Goal: Find specific page/section: Find specific page/section

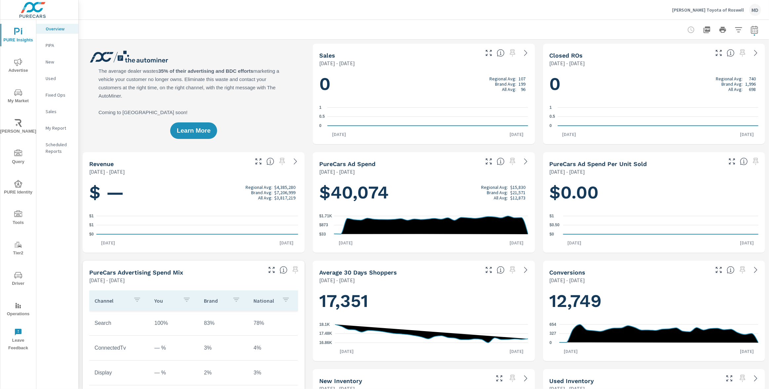
click at [23, 60] on span "Advertise" at bounding box center [18, 66] width 32 height 16
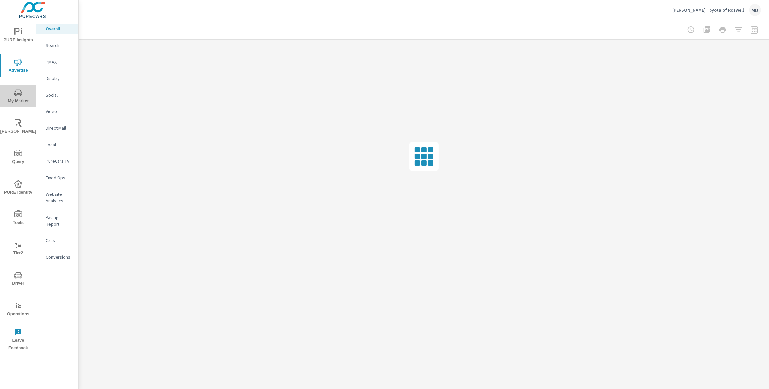
click at [14, 89] on span "My Market" at bounding box center [18, 97] width 32 height 16
click at [57, 207] on p "Inventory" at bounding box center [59, 204] width 27 height 7
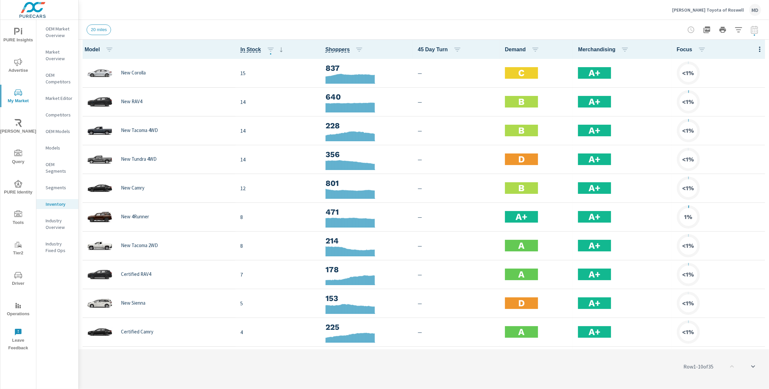
click at [760, 49] on icon "button" at bounding box center [759, 49] width 1 height 5
click at [732, 160] on nav "Customize columns..." at bounding box center [738, 153] width 52 height 17
click at [761, 47] on icon "button" at bounding box center [760, 49] width 8 height 8
click at [735, 153] on span "Customize columns..." at bounding box center [739, 153] width 42 height 7
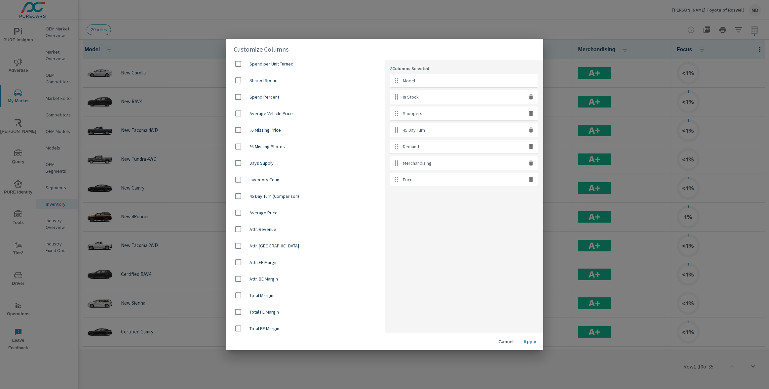
scroll to position [405, 0]
click at [508, 344] on span "Cancel" at bounding box center [506, 341] width 16 height 6
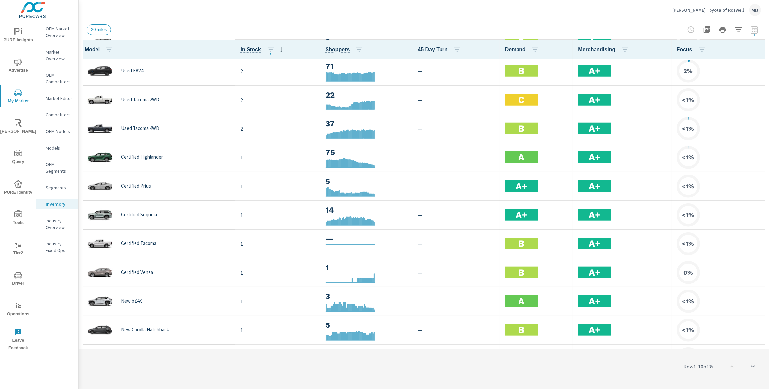
scroll to position [714, 0]
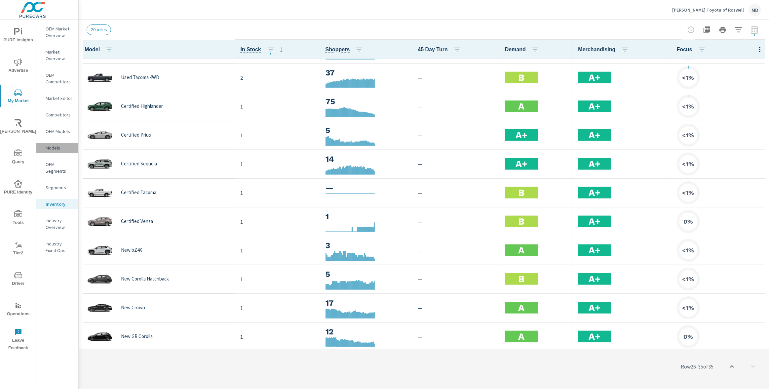
click at [57, 146] on p "Models" at bounding box center [59, 147] width 27 height 7
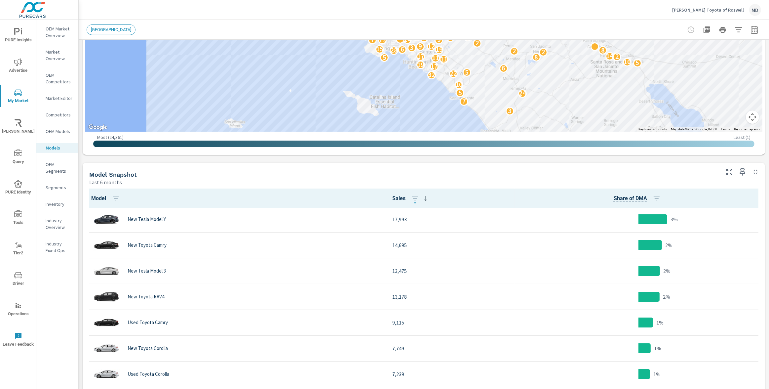
scroll to position [2, 0]
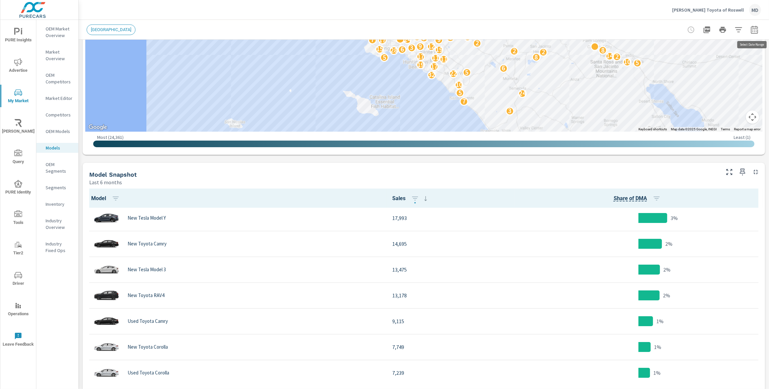
click at [758, 34] on button "button" at bounding box center [754, 29] width 13 height 13
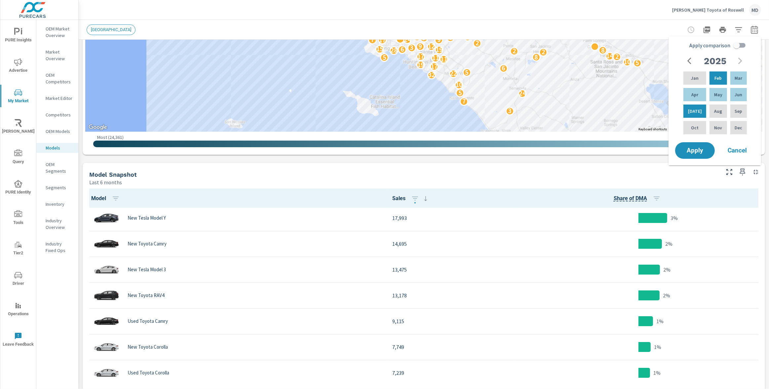
click at [742, 149] on span "Cancel" at bounding box center [737, 150] width 26 height 6
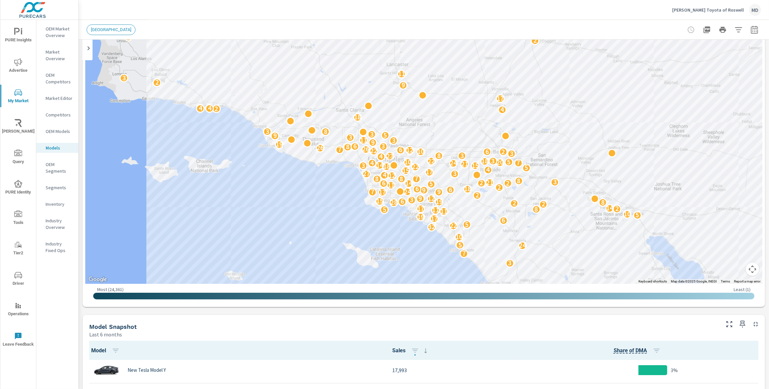
scroll to position [0, 0]
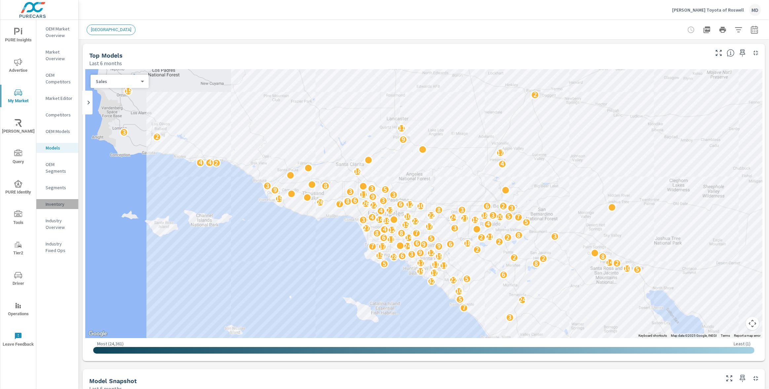
click at [52, 201] on p "Inventory" at bounding box center [59, 204] width 27 height 7
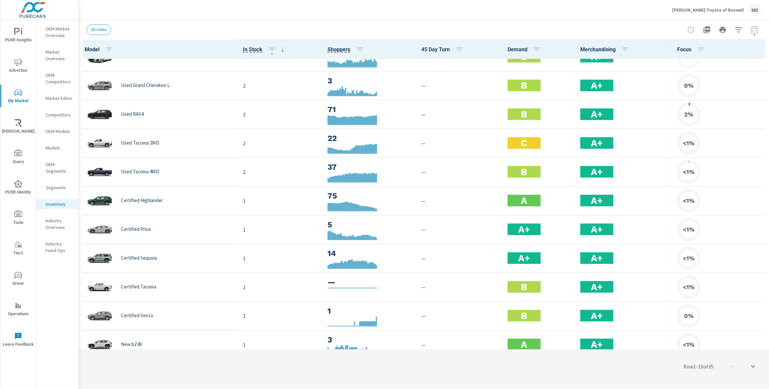
scroll to position [714, 0]
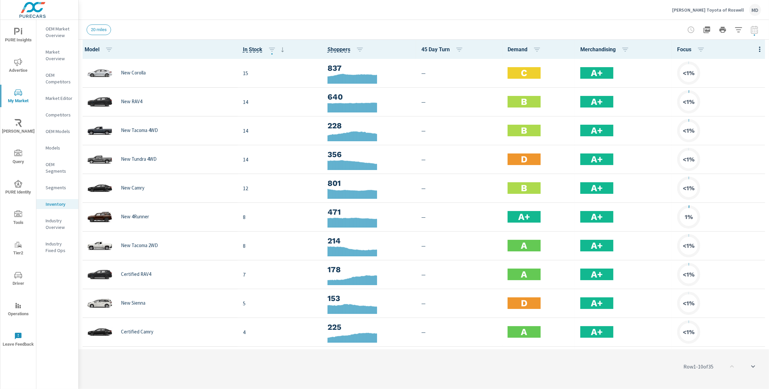
click at [755, 32] on div at bounding box center [723, 29] width 77 height 13
click at [740, 28] on icon "button" at bounding box center [739, 30] width 8 height 8
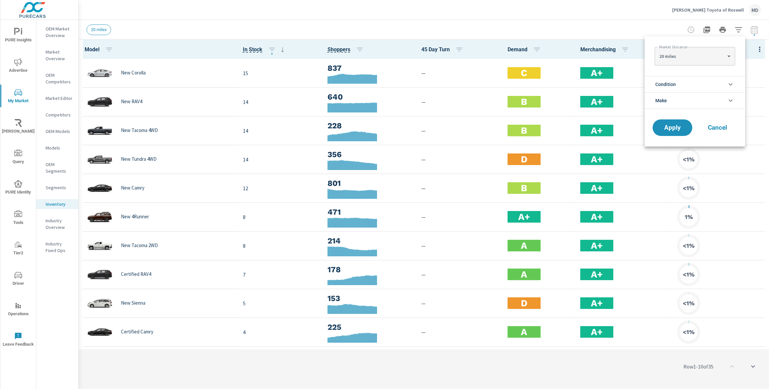
click at [721, 85] on li "Condition" at bounding box center [695, 84] width 100 height 16
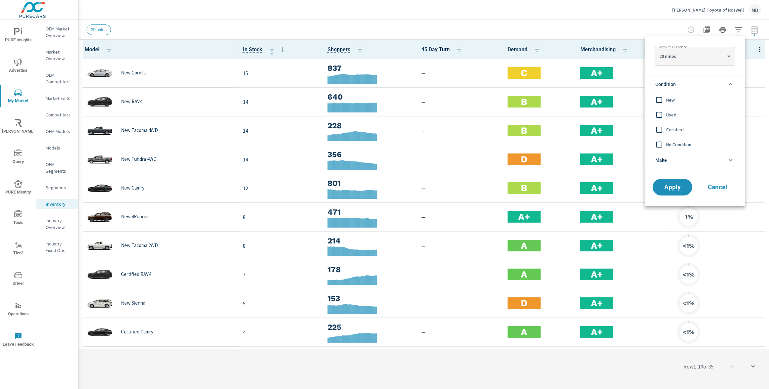
click at [721, 85] on li "Condition" at bounding box center [695, 84] width 100 height 16
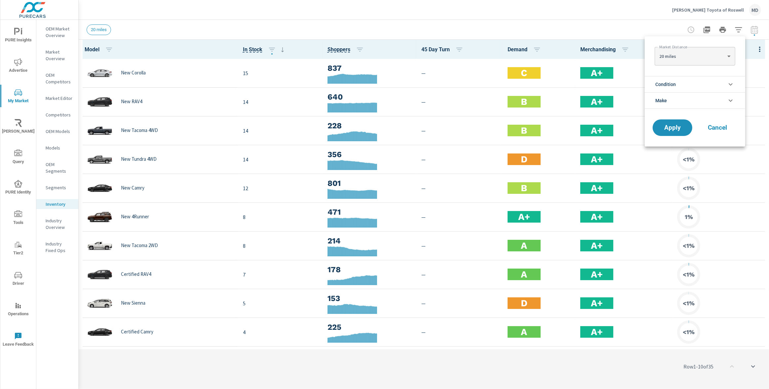
click at [714, 103] on li "Make" at bounding box center [695, 100] width 100 height 17
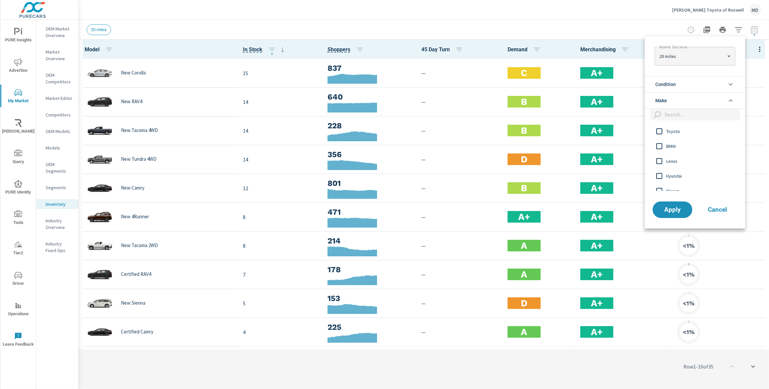
click at [714, 103] on li "Make" at bounding box center [695, 100] width 100 height 17
